Goal: Task Accomplishment & Management: Use online tool/utility

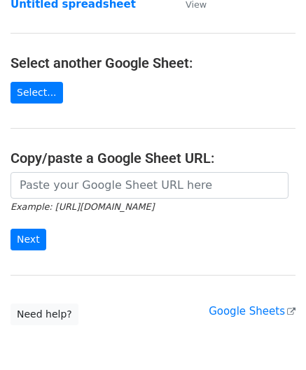
scroll to position [140, 0]
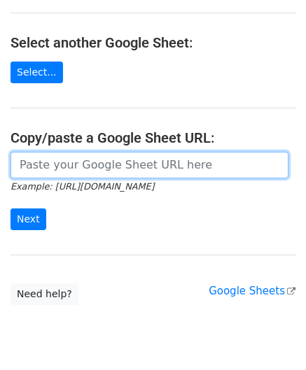
click at [37, 152] on input "url" at bounding box center [150, 165] width 278 height 27
paste input "[URL][DOMAIN_NAME]"
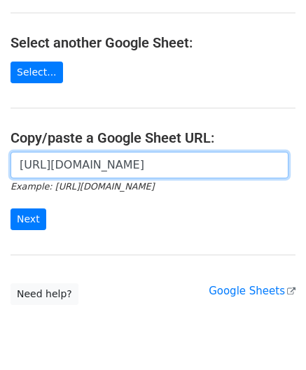
scroll to position [0, 319]
type input "[URL][DOMAIN_NAME]"
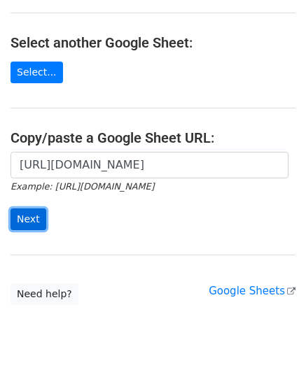
click at [32, 219] on input "Next" at bounding box center [29, 220] width 36 height 22
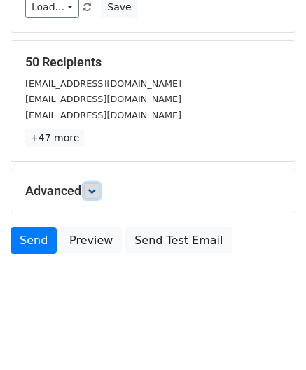
click at [95, 188] on icon at bounding box center [92, 191] width 8 height 8
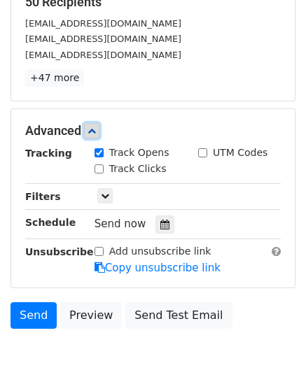
scroll to position [241, 0]
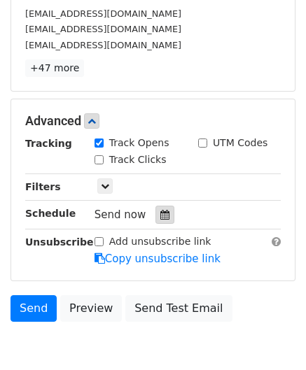
click at [160, 212] on icon at bounding box center [164, 215] width 9 height 10
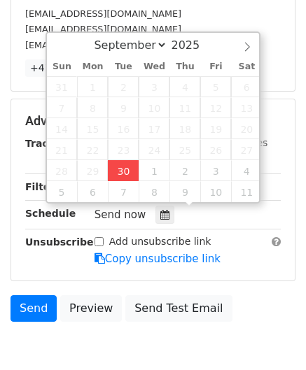
type input "[DATE] 14:17"
type input "02"
type input "17"
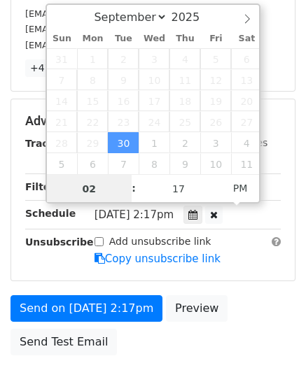
paste input "4"
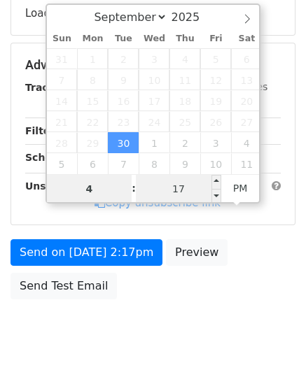
type input "4"
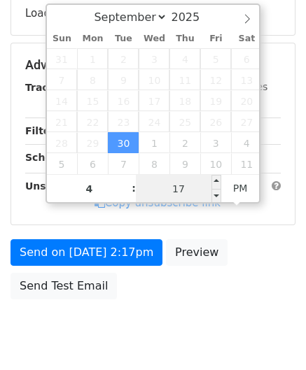
type input "[DATE] 16:17"
type input "04"
click at [174, 187] on input "17" at bounding box center [178, 189] width 85 height 28
type input "0"
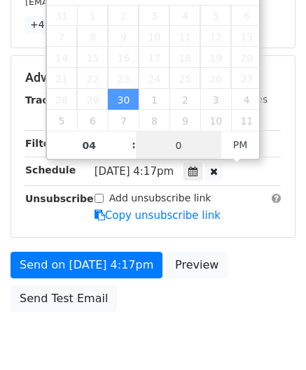
scroll to position [340, 0]
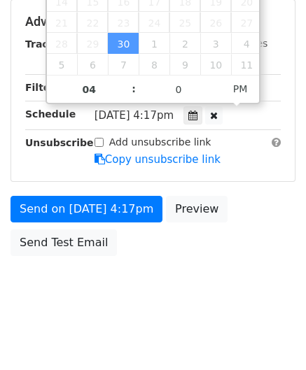
type input "[DATE] 16:00"
drag, startPoint x: 204, startPoint y: 242, endPoint x: 214, endPoint y: 242, distance: 9.1
click at [205, 242] on div "Send on [DATE] 4:17pm Preview Send Test Email" at bounding box center [153, 229] width 306 height 67
